Goal: Obtain resource: Obtain resource

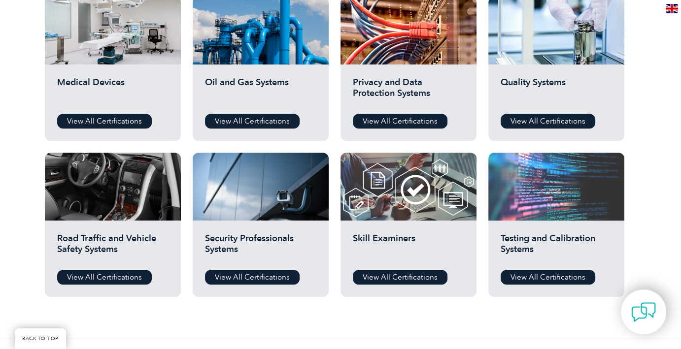
scroll to position [690, 0]
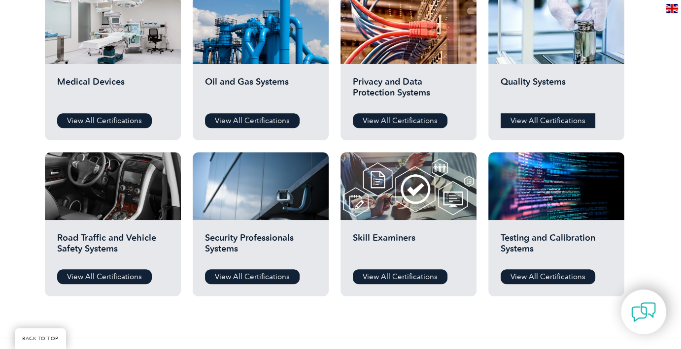
click at [580, 115] on link "View All Certifications" at bounding box center [547, 120] width 95 height 15
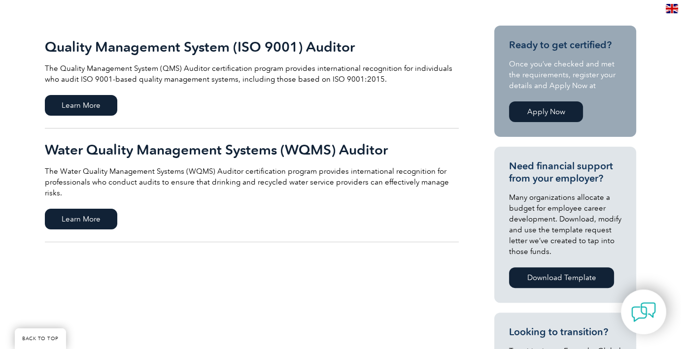
scroll to position [148, 0]
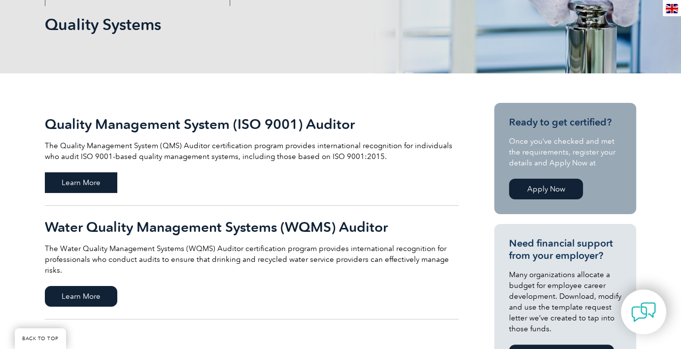
click at [97, 182] on span "Learn More" at bounding box center [81, 182] width 72 height 21
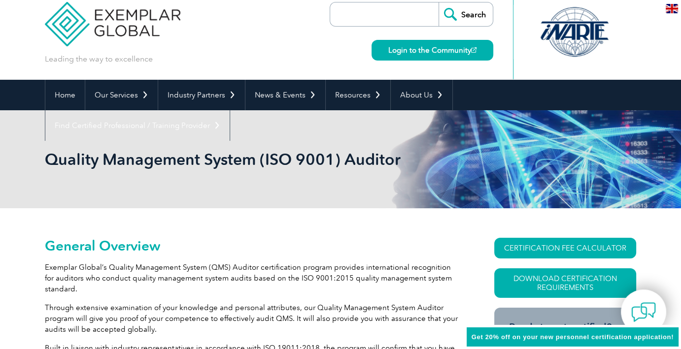
scroll to position [99, 0]
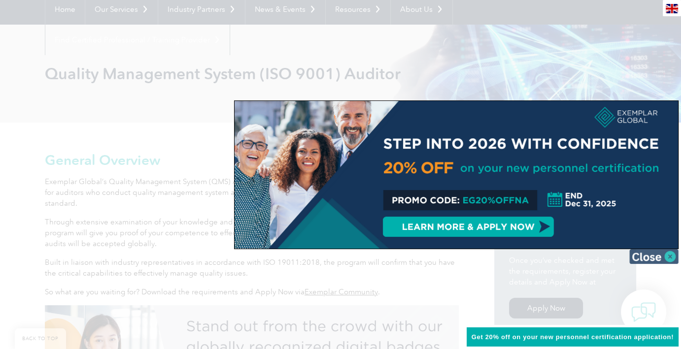
click at [669, 255] on img at bounding box center [653, 256] width 49 height 15
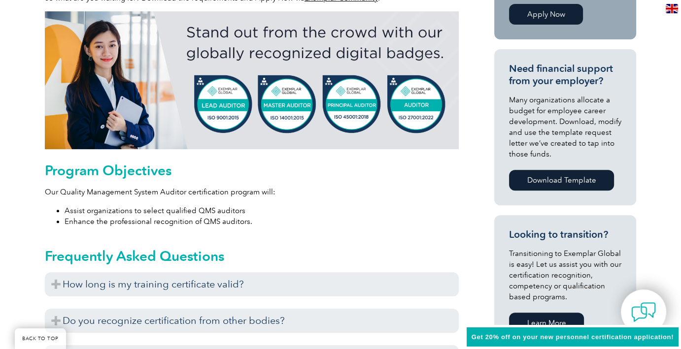
scroll to position [394, 0]
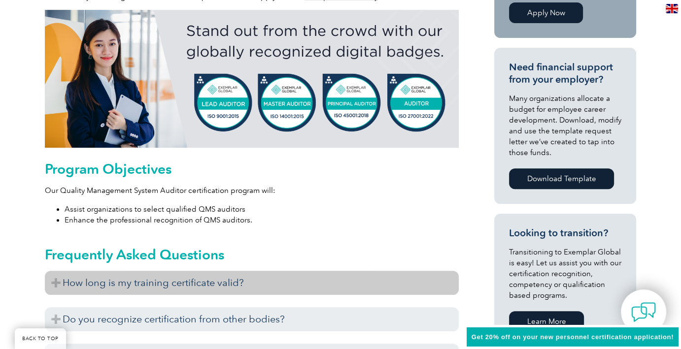
click at [261, 285] on h3 "How long is my training certificate valid?" at bounding box center [252, 283] width 414 height 24
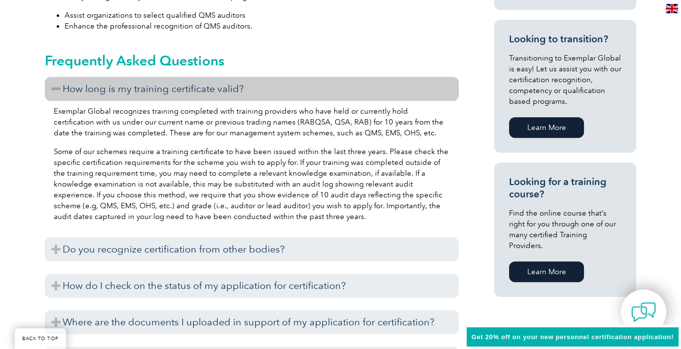
scroll to position [591, 0]
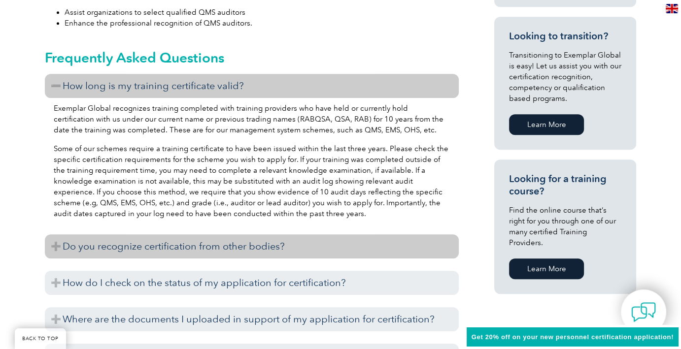
click at [227, 250] on h3 "Do you recognize certification from other bodies?" at bounding box center [252, 246] width 414 height 24
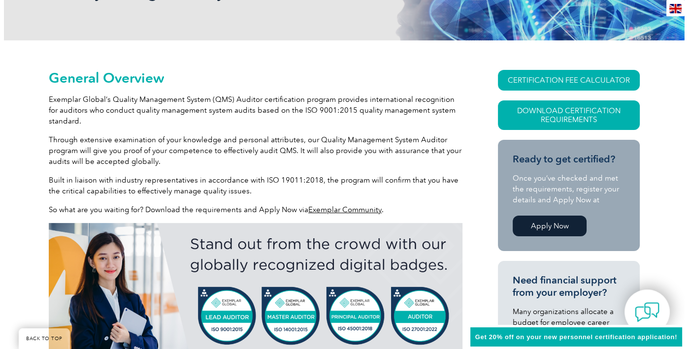
scroll to position [197, 0]
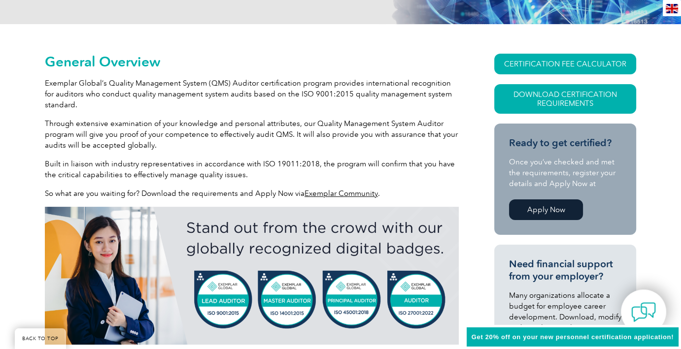
click at [323, 195] on link "Exemplar Community" at bounding box center [340, 193] width 73 height 9
click at [574, 93] on link "Download Certification Requirements" at bounding box center [565, 99] width 142 height 30
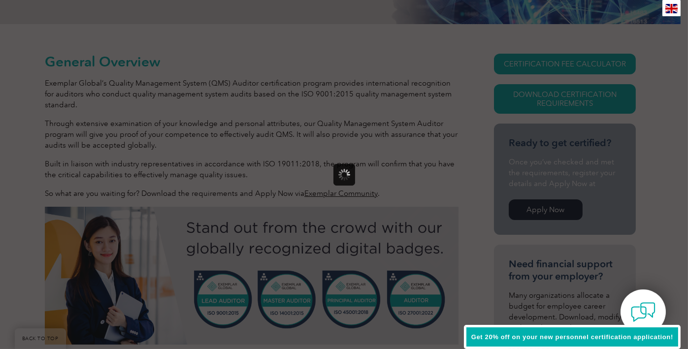
scroll to position [0, 0]
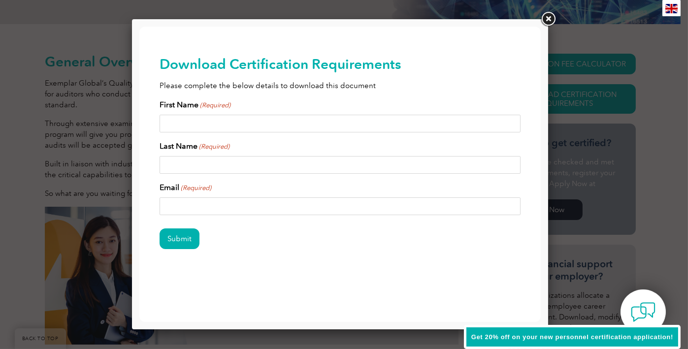
click at [241, 118] on input "First Name (Required)" at bounding box center [340, 124] width 362 height 18
type input "Gord"
type input "Claridge"
click at [254, 207] on input "gordclaridge@gmail.com" at bounding box center [340, 207] width 362 height 18
click at [182, 204] on input "gordclaridge@gmail.com" at bounding box center [340, 207] width 362 height 18
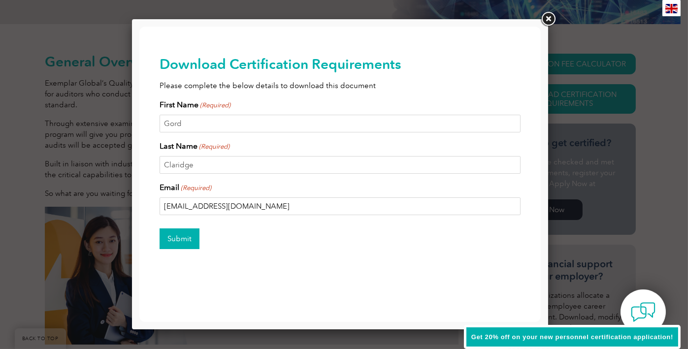
type input "gord.claridge@martinrea.com"
click at [187, 233] on input "Submit" at bounding box center [179, 239] width 40 height 21
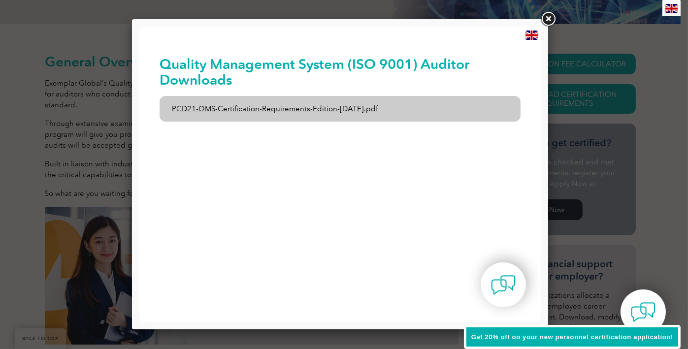
click at [272, 110] on link "PCD21-QMS-Certification-Requirements-Edition-2-April-2022.pdf" at bounding box center [340, 109] width 362 height 26
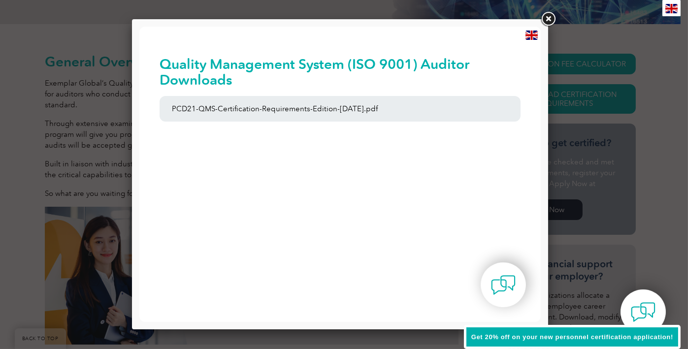
click at [550, 22] on link at bounding box center [548, 19] width 18 height 18
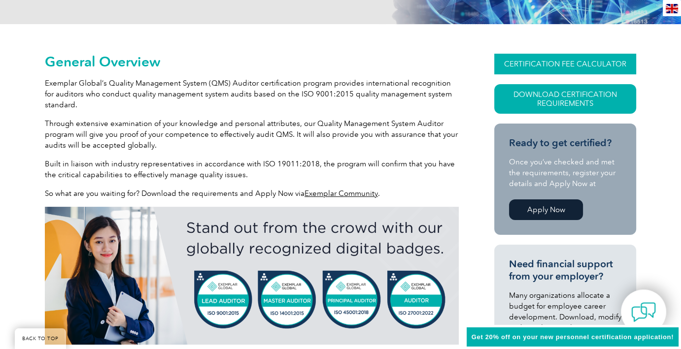
click at [570, 61] on link "CERTIFICATION FEE CALCULATOR" at bounding box center [565, 64] width 142 height 21
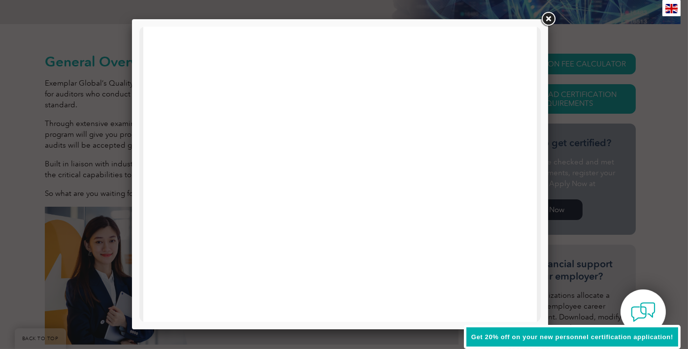
click at [548, 17] on link at bounding box center [548, 19] width 18 height 18
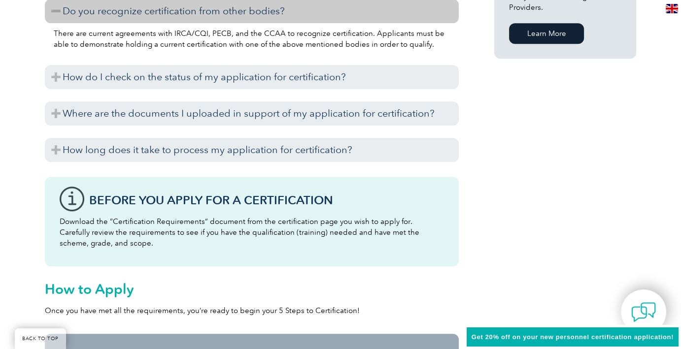
scroll to position [837, 0]
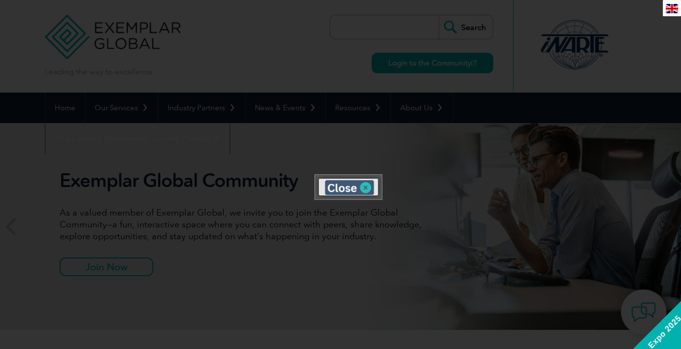
click at [367, 186] on img at bounding box center [349, 187] width 49 height 15
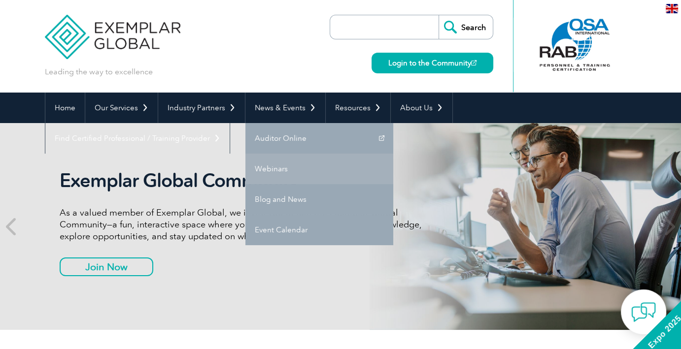
click at [268, 174] on link "Webinars" at bounding box center [319, 169] width 148 height 31
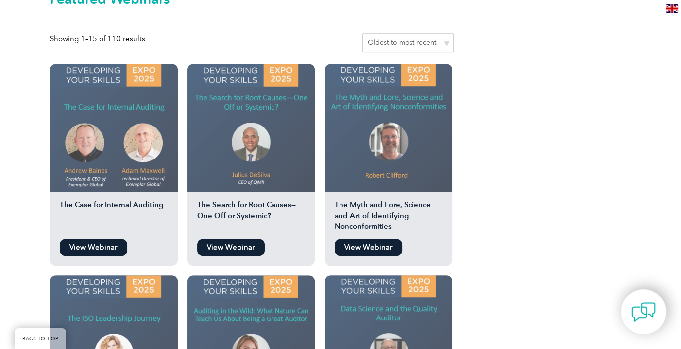
scroll to position [837, 0]
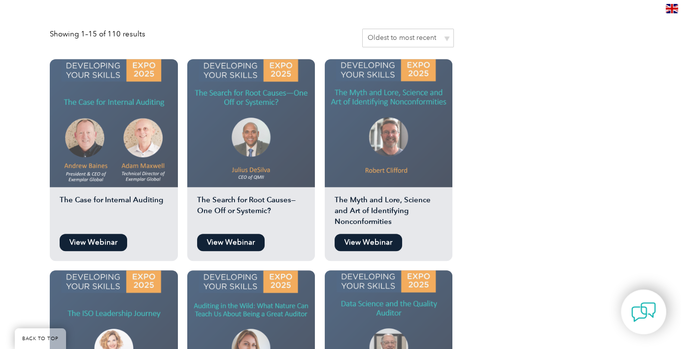
click at [84, 234] on link "View Webinar" at bounding box center [93, 242] width 67 height 17
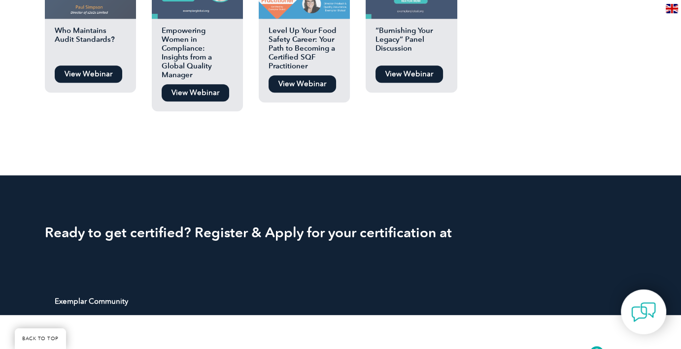
scroll to position [1281, 0]
